Goal: Information Seeking & Learning: Learn about a topic

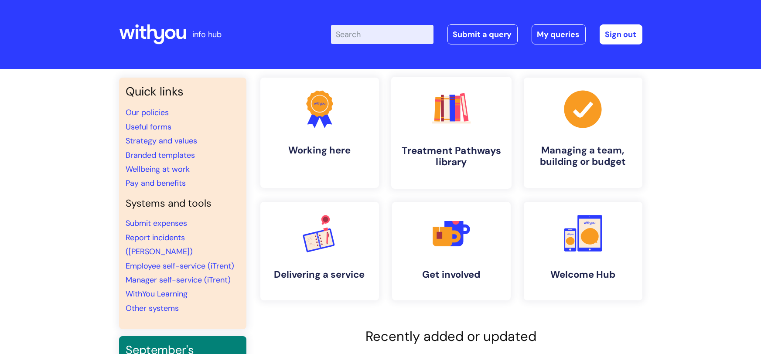
click at [456, 127] on icon ".cls-1{fill:#f89b22;}.cls-1,.cls-2,.cls-3,.cls-4,.cls-5,.cls-6,.cls-7{stroke-wi…" at bounding box center [451, 108] width 43 height 43
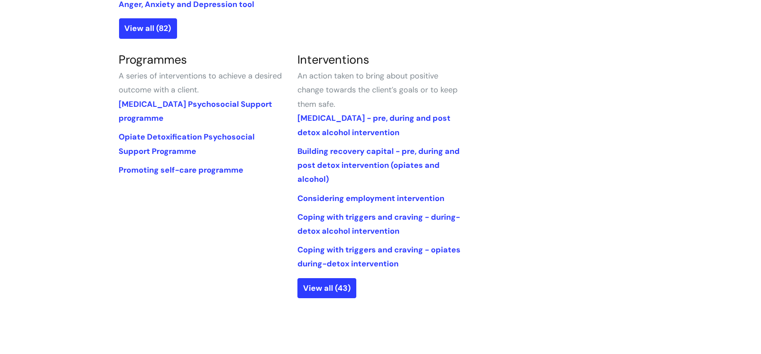
scroll to position [383, 0]
click at [374, 218] on link "Coping with triggers and craving - during-detox alcohol intervention" at bounding box center [379, 224] width 163 height 24
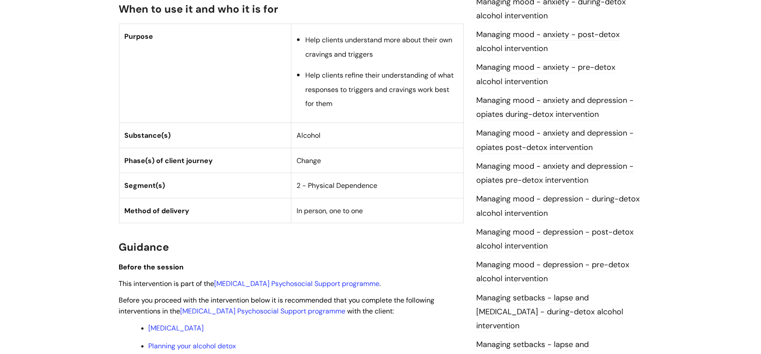
scroll to position [436, 0]
